Goal: Information Seeking & Learning: Learn about a topic

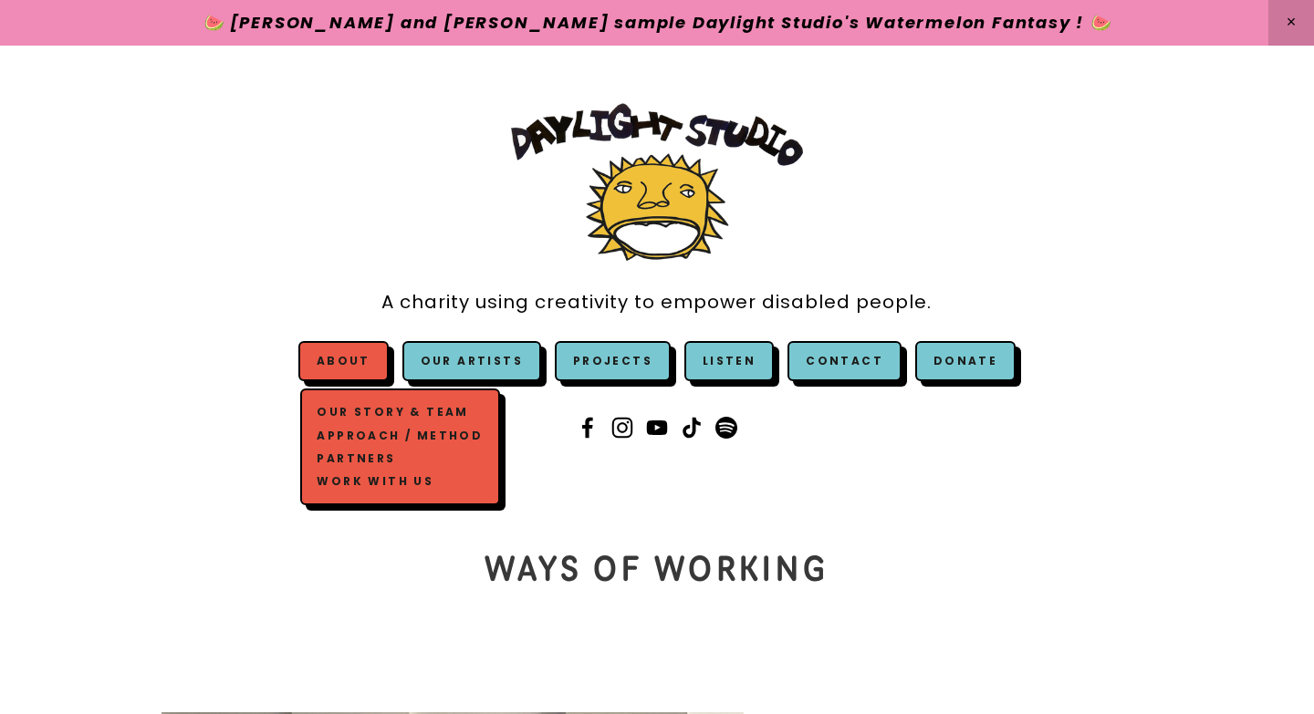
click at [364, 360] on link "About" at bounding box center [344, 361] width 54 height 16
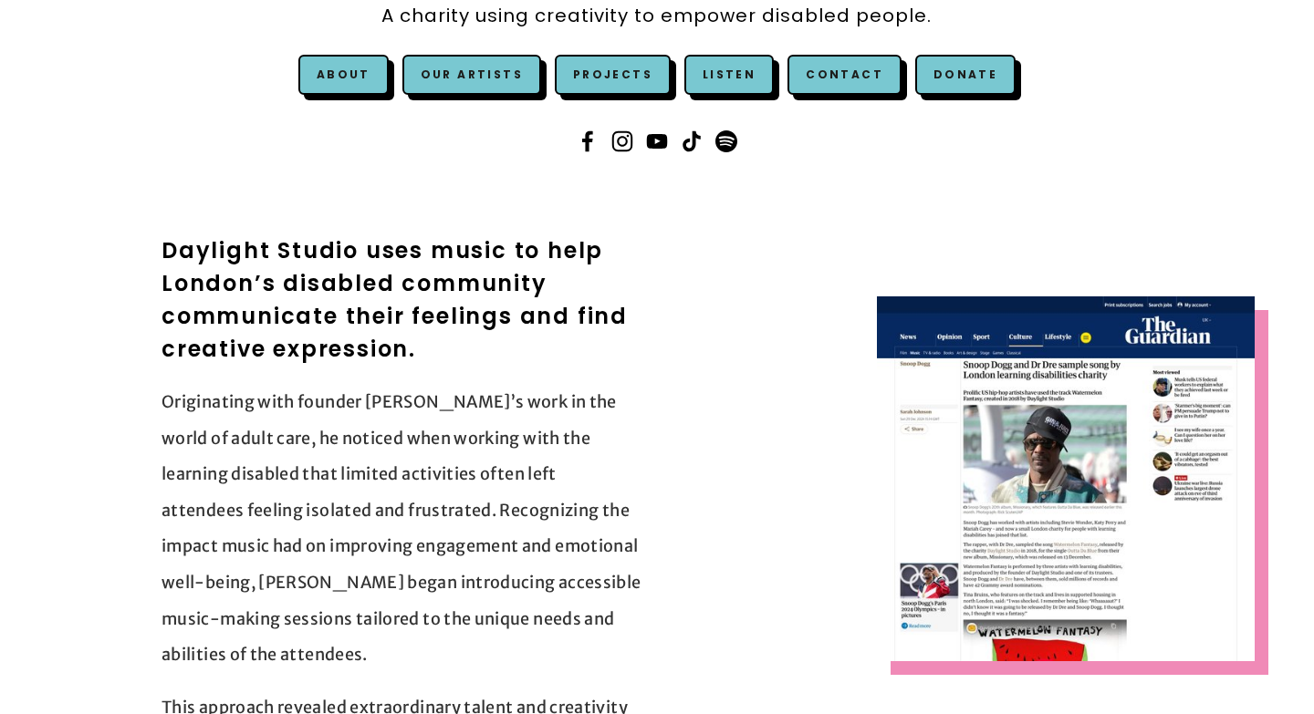
scroll to position [299, 0]
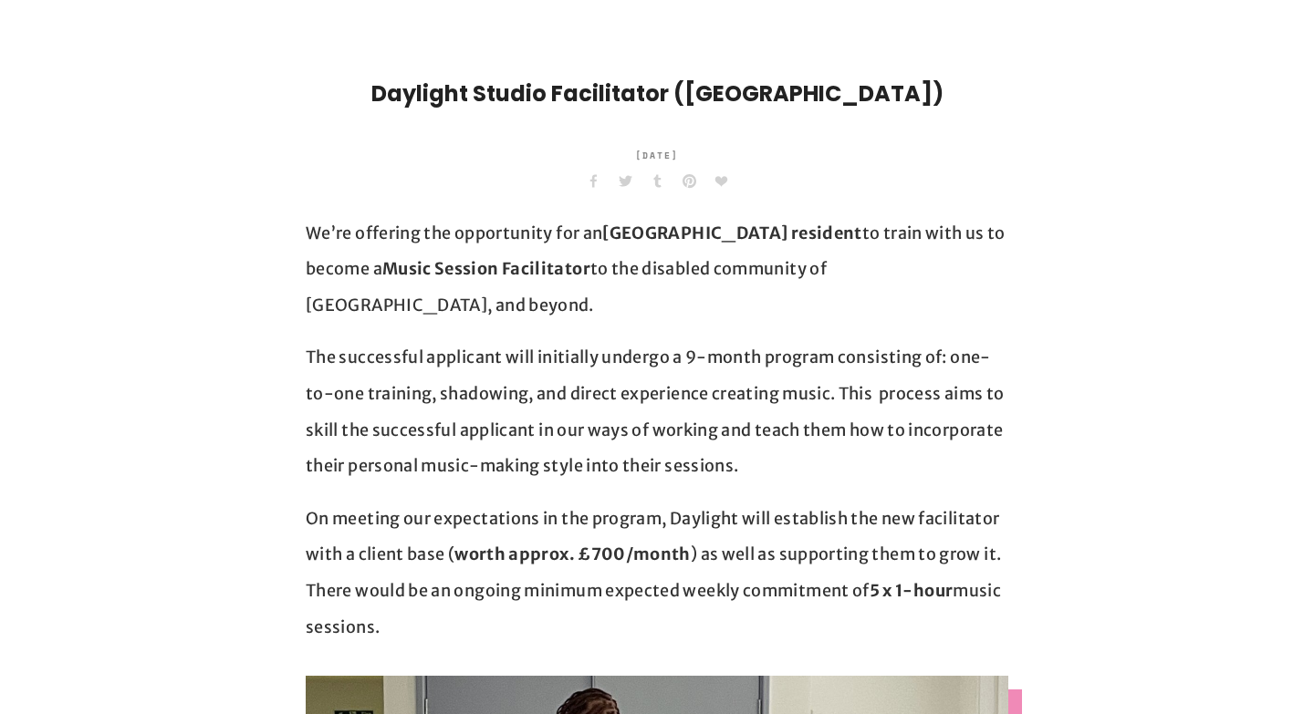
scroll to position [444, 0]
